Goal: Task Accomplishment & Management: Manage account settings

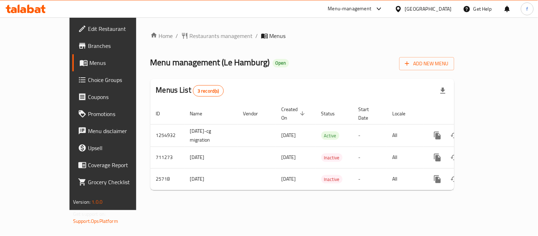
click at [372, 7] on div "Menu-management" at bounding box center [350, 9] width 44 height 9
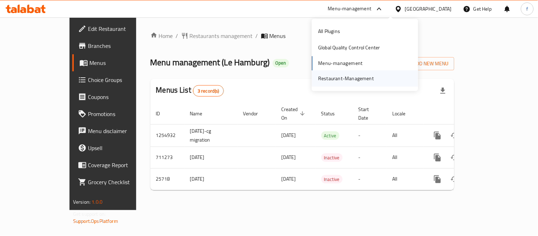
click at [332, 80] on div "Restaurant-Management" at bounding box center [346, 79] width 56 height 8
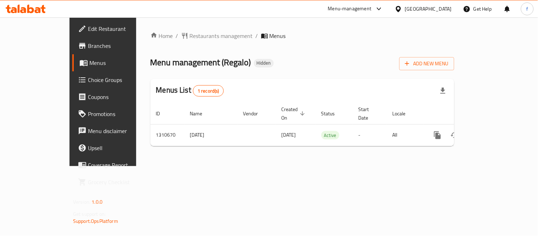
click at [88, 30] on span "Edit Restaurant" at bounding box center [121, 28] width 66 height 9
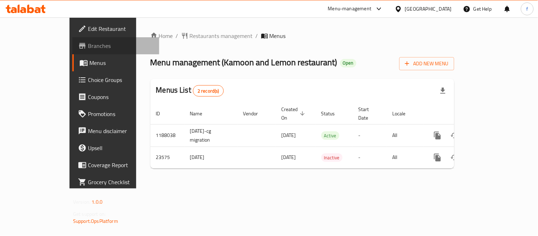
click at [88, 45] on span "Branches" at bounding box center [121, 46] width 66 height 9
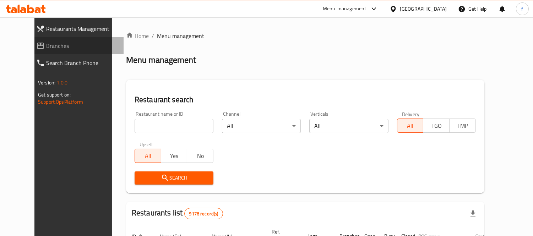
click at [46, 45] on span "Branches" at bounding box center [82, 46] width 72 height 9
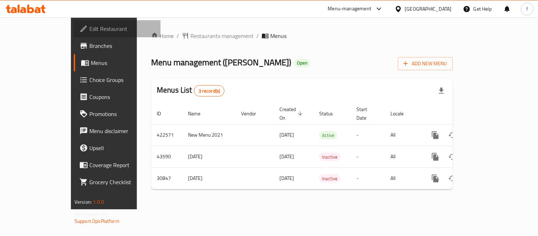
click at [89, 27] on span "Edit Restaurant" at bounding box center [122, 28] width 66 height 9
